Goal: Task Accomplishment & Management: Use online tool/utility

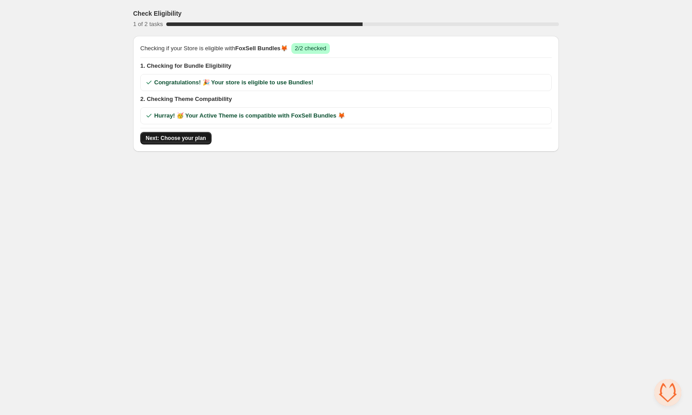
click at [194, 137] on span "Next: Choose your plan" at bounding box center [176, 137] width 61 height 7
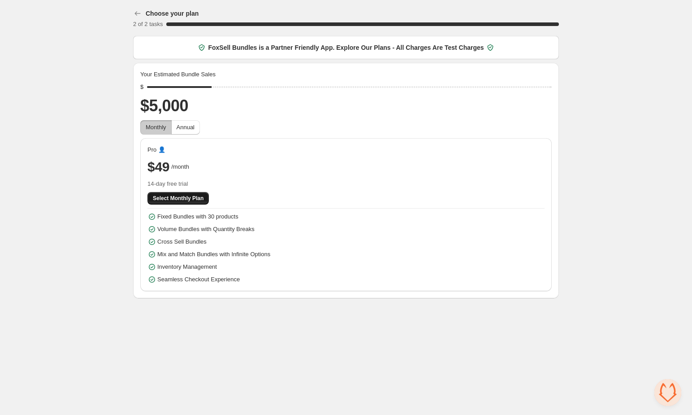
click at [185, 199] on span "Select Monthly Plan" at bounding box center [178, 198] width 51 height 7
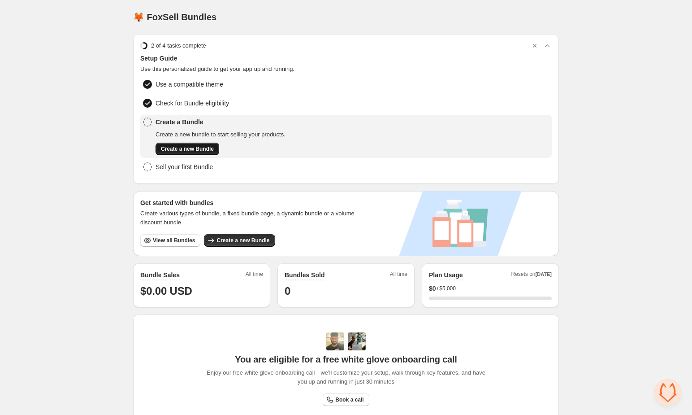
click at [187, 146] on span "Create a new Bundle" at bounding box center [187, 148] width 53 height 7
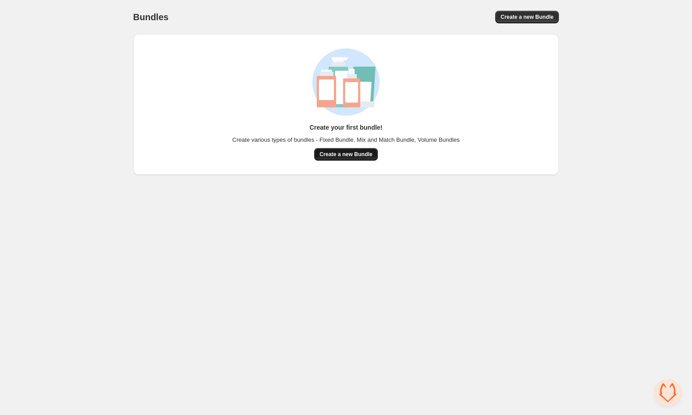
click at [346, 153] on span "Create a new Bundle" at bounding box center [346, 154] width 53 height 7
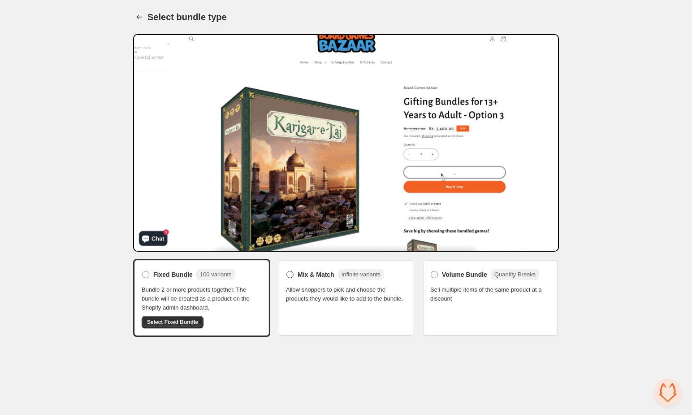
click at [289, 274] on span at bounding box center [289, 274] width 7 height 7
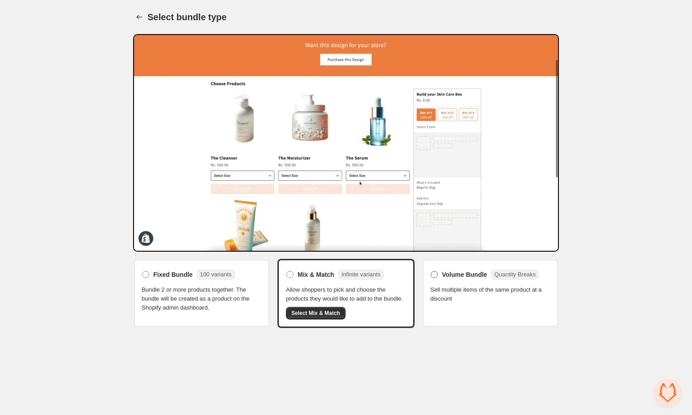
click at [446, 274] on span "Volume Bundle" at bounding box center [464, 274] width 45 height 9
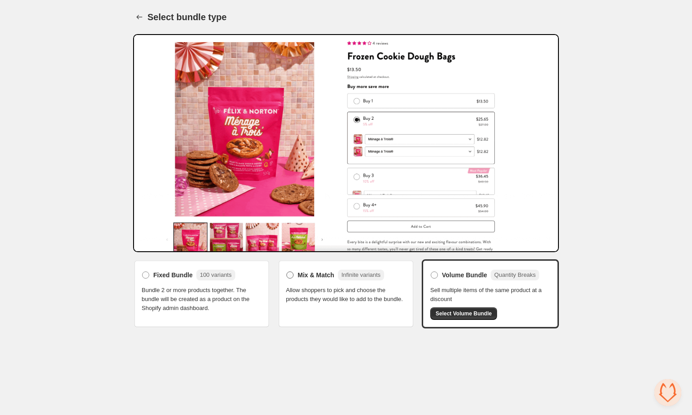
click at [310, 277] on span "Mix & Match" at bounding box center [316, 274] width 37 height 9
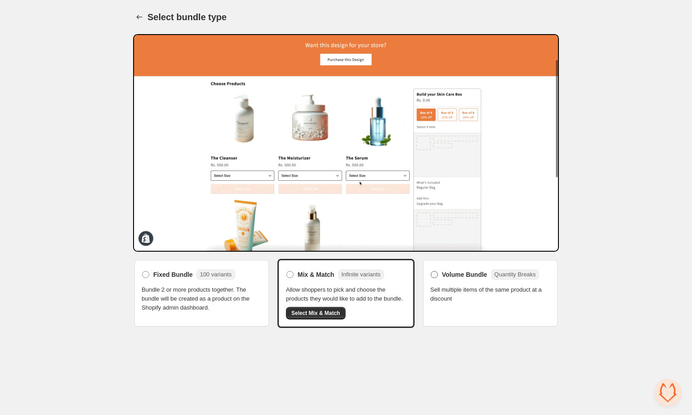
click at [471, 276] on span "Volume Bundle" at bounding box center [464, 274] width 45 height 9
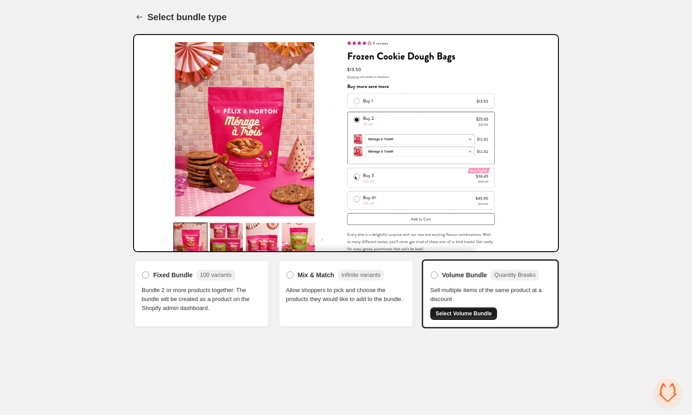
click at [455, 311] on span "Select Volume Bundle" at bounding box center [464, 313] width 56 height 7
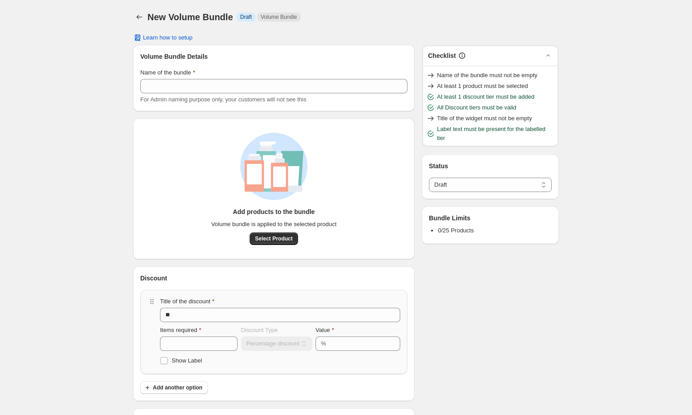
select select "*****"
